Goal: Transaction & Acquisition: Purchase product/service

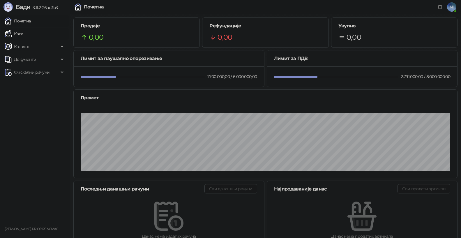
click at [23, 37] on link "Каса" at bounding box center [14, 34] width 18 height 12
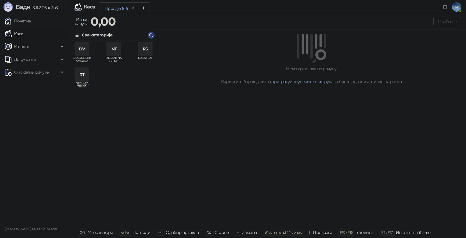
click at [150, 48] on div "RS" at bounding box center [145, 49] width 14 height 14
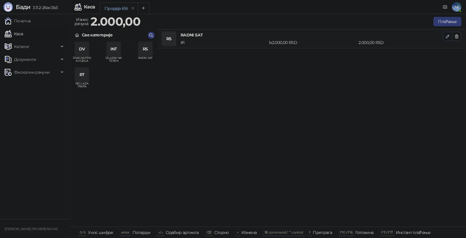
click at [448, 36] on icon "button" at bounding box center [447, 36] width 3 height 3
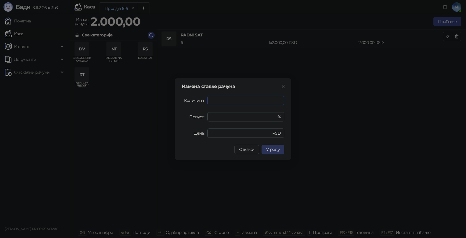
type input "**"
click at [268, 150] on span "У реду" at bounding box center [272, 149] width 13 height 5
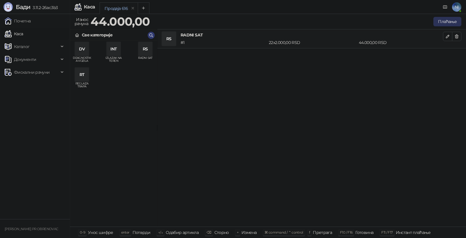
click at [437, 22] on button "Плаћање" at bounding box center [447, 21] width 28 height 9
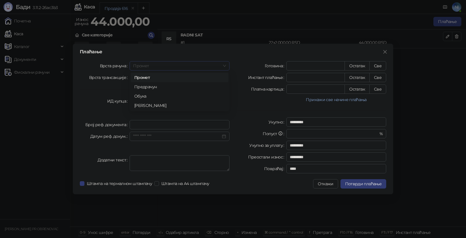
click at [226, 67] on div "Промет" at bounding box center [180, 65] width 100 height 9
click at [177, 85] on div "Предрачун" at bounding box center [179, 87] width 91 height 6
click at [343, 99] on button "Прикажи све начине плаћања" at bounding box center [336, 99] width 100 height 7
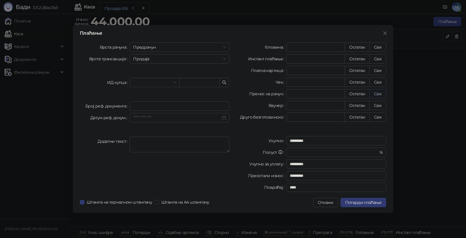
click at [375, 91] on button "Све" at bounding box center [377, 93] width 17 height 9
type input "*****"
type input "****"
click at [176, 85] on div at bounding box center [155, 82] width 50 height 9
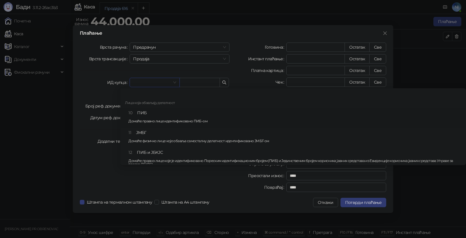
click at [162, 110] on div "10 ПИБ Домаће правно лице идентификовано ПИБ-ом" at bounding box center [294, 117] width 333 height 17
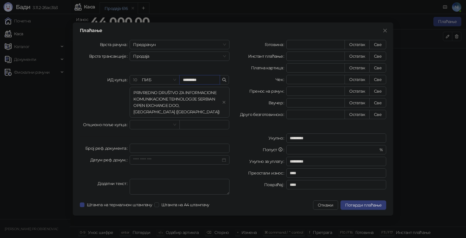
type input "*********"
click at [203, 110] on div "PRIVREDNO DRUŠTVO ZA INFORMACIONE KOMUNIKACIONE TEHNOLOGIJE SERBIAN OPEN EXCHAN…" at bounding box center [176, 102] width 86 height 26
click at [378, 205] on span "Потврди плаћање" at bounding box center [363, 204] width 36 height 5
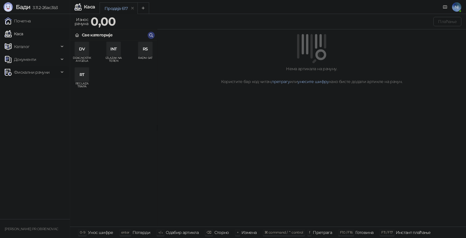
click at [62, 72] on icon at bounding box center [62, 72] width 3 height 0
click at [46, 83] on link "Издати рачуни" at bounding box center [26, 85] width 39 height 12
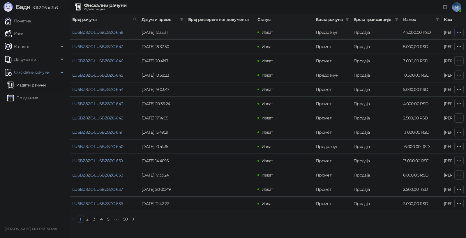
click at [460, 32] on icon "button" at bounding box center [458, 32] width 5 height 5
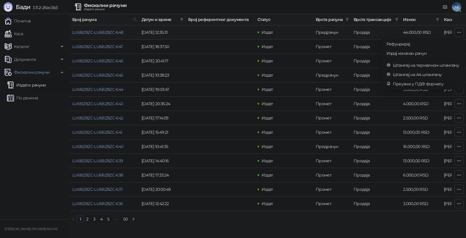
click at [420, 81] on span "Преузми у ПДФ формату" at bounding box center [426, 84] width 66 height 6
